Goal: Task Accomplishment & Management: Use online tool/utility

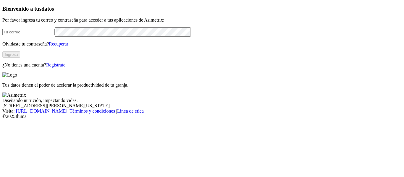
type input "[PERSON_NAME][EMAIL_ADDRESS][PERSON_NAME][DOMAIN_NAME]"
click input "submit" at bounding box center [0, 0] width 0 height 0
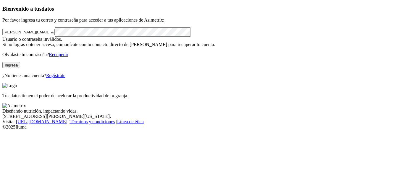
click at [20, 68] on button "Ingresa" at bounding box center [11, 65] width 18 height 6
click at [79, 47] on div "Usuario o contraseña inválidos. Si no logras obtener acceso, comunícate con tu …" at bounding box center [202, 42] width 400 height 11
click input "submit" at bounding box center [0, 0] width 0 height 0
click at [20, 68] on button "Ingresa" at bounding box center [11, 65] width 18 height 6
click at [2, 51] on div "Bienvenido a tus datos Por favor ingresa tu correo y contraseña para acceder a …" at bounding box center [202, 42] width 400 height 73
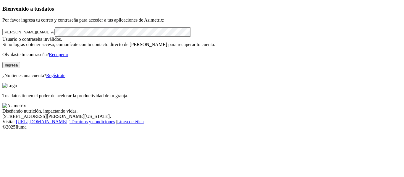
click input "submit" at bounding box center [0, 0] width 0 height 0
